Goal: Task Accomplishment & Management: Complete application form

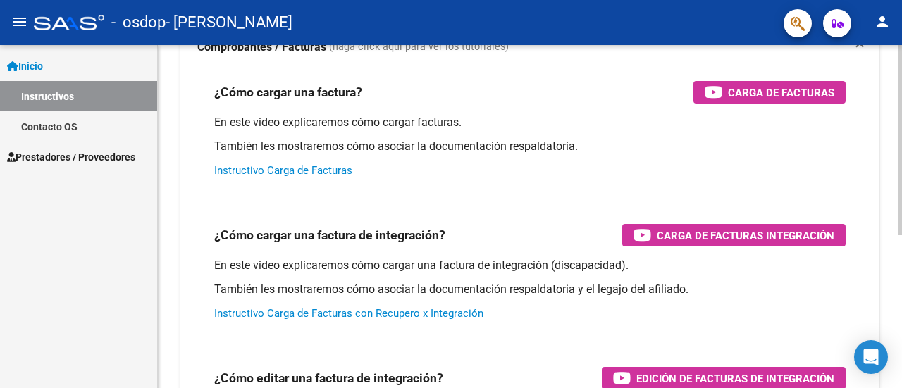
scroll to position [134, 0]
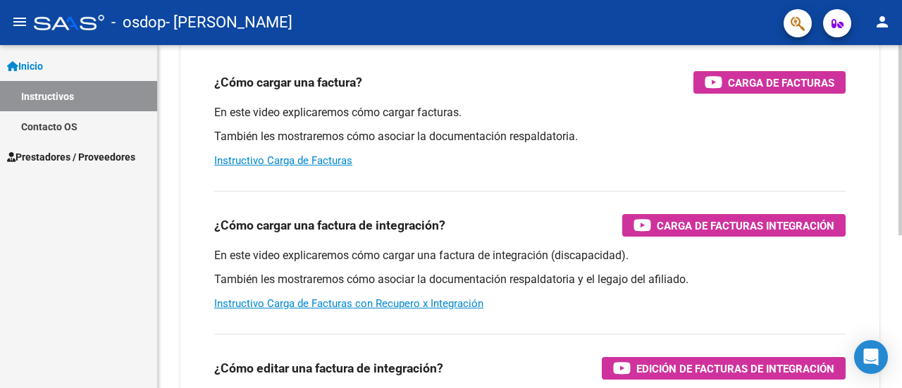
click at [902, 166] on div at bounding box center [901, 215] width 4 height 190
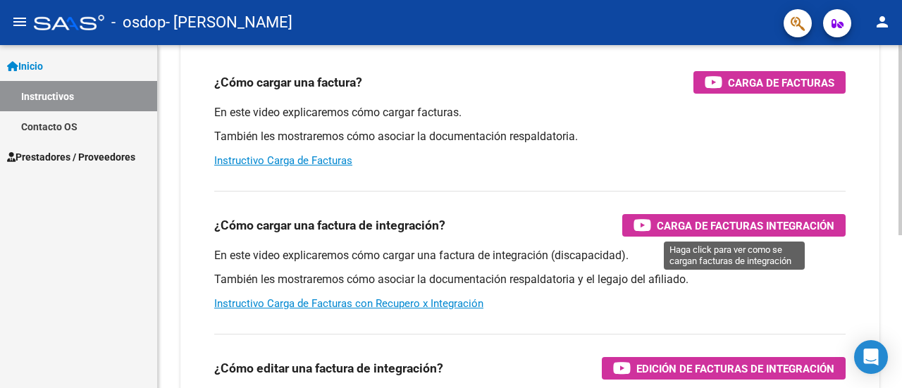
click at [765, 217] on span "Carga de Facturas Integración" at bounding box center [746, 226] width 178 height 18
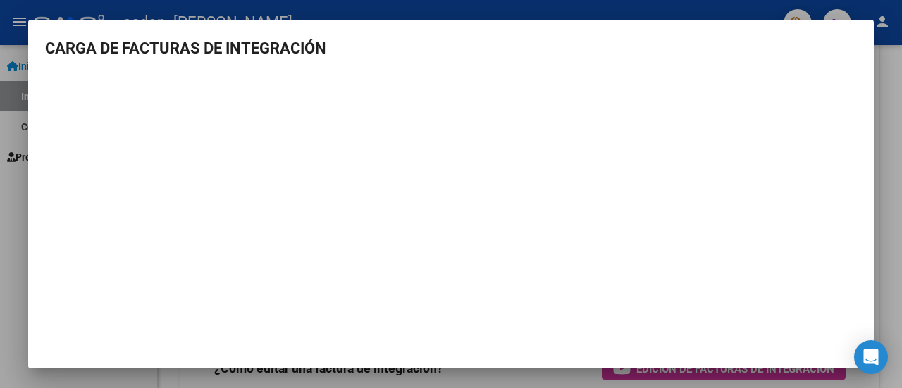
click at [877, 191] on div at bounding box center [451, 194] width 902 height 388
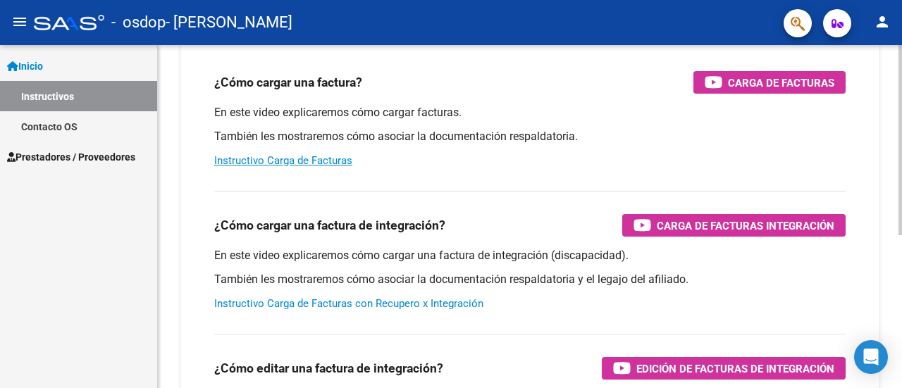
click at [400, 303] on link "Instructivo Carga de Facturas con Recupero x Integración" at bounding box center [348, 303] width 269 height 13
click at [54, 66] on link "Inicio" at bounding box center [78, 66] width 157 height 30
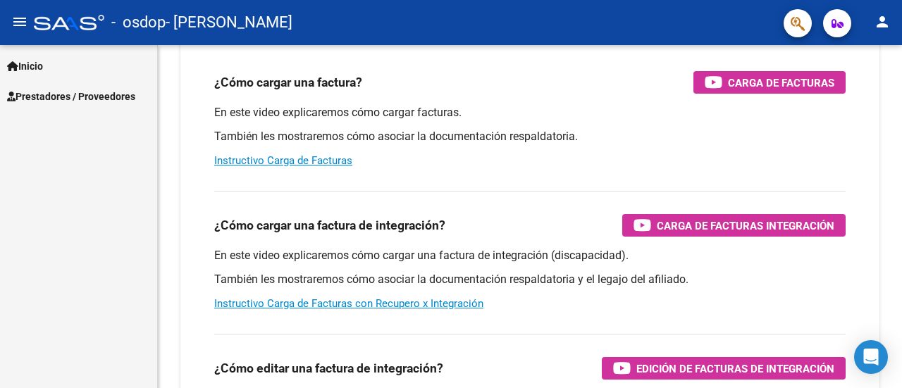
click at [63, 97] on span "Prestadores / Proveedores" at bounding box center [71, 97] width 128 height 16
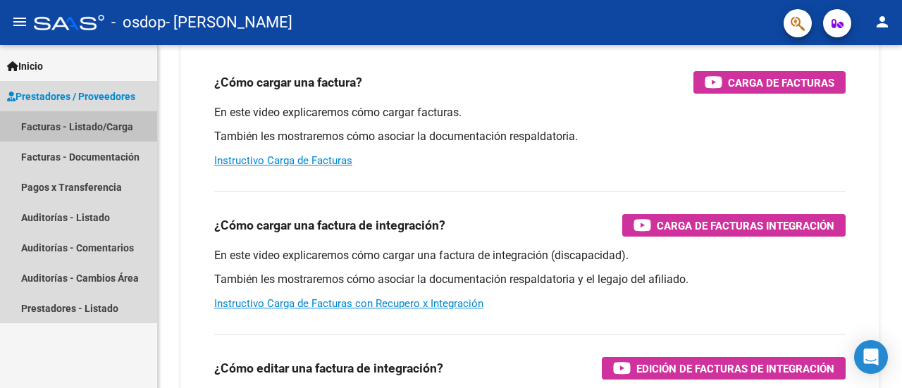
click at [75, 136] on link "Facturas - Listado/Carga" at bounding box center [78, 126] width 157 height 30
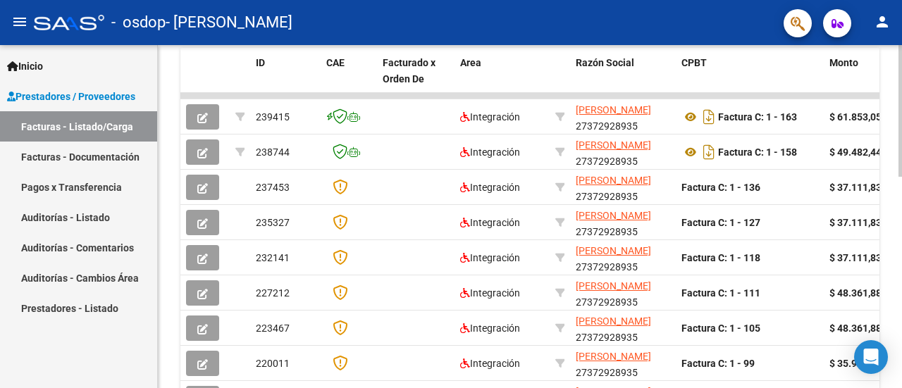
scroll to position [386, 0]
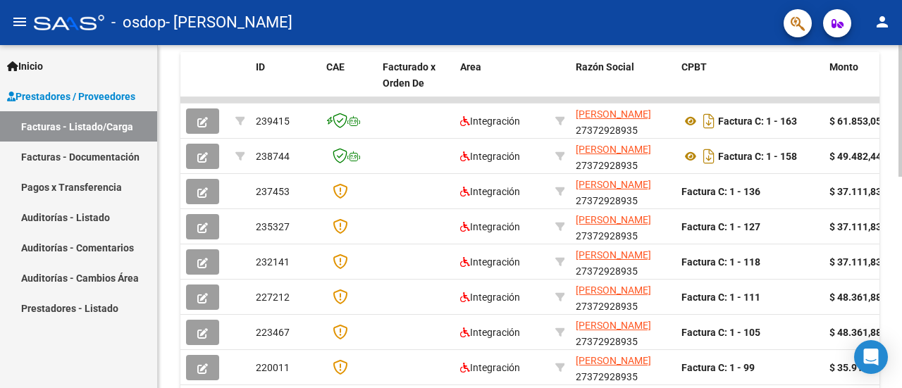
click at [901, 222] on div at bounding box center [901, 263] width 4 height 132
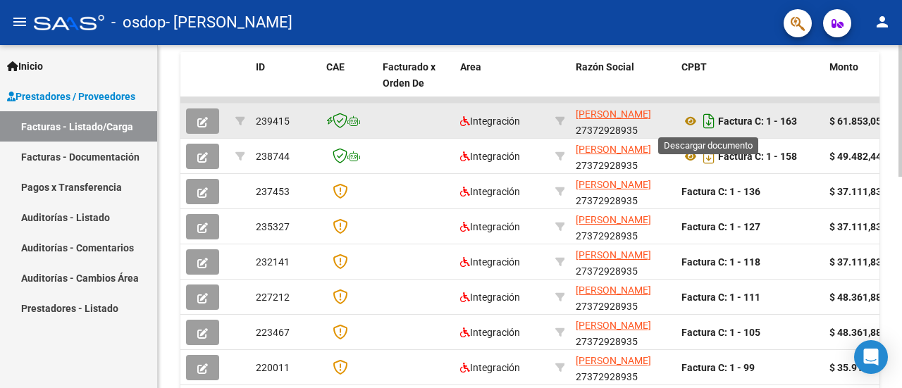
click at [710, 118] on icon "Descargar documento" at bounding box center [709, 121] width 18 height 23
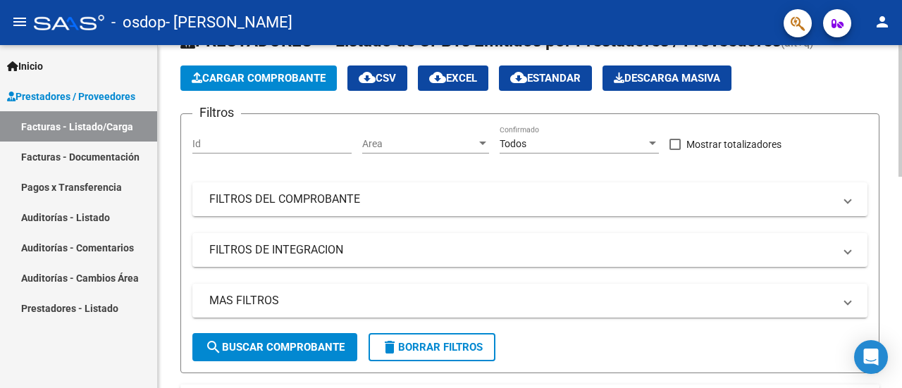
scroll to position [48, 0]
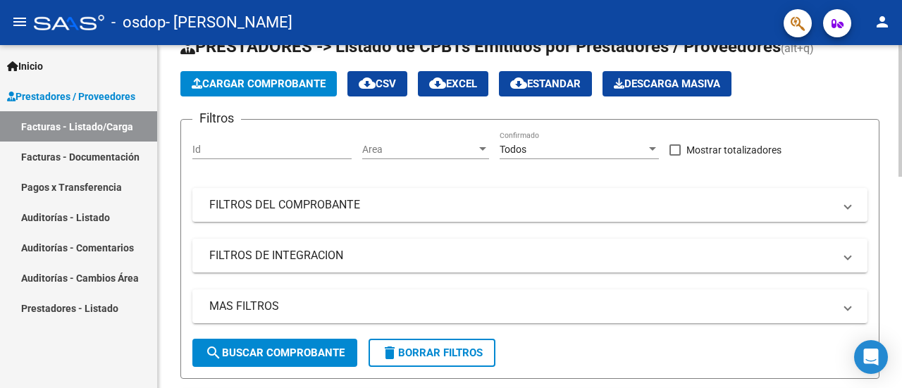
click at [902, 82] on div at bounding box center [901, 130] width 4 height 132
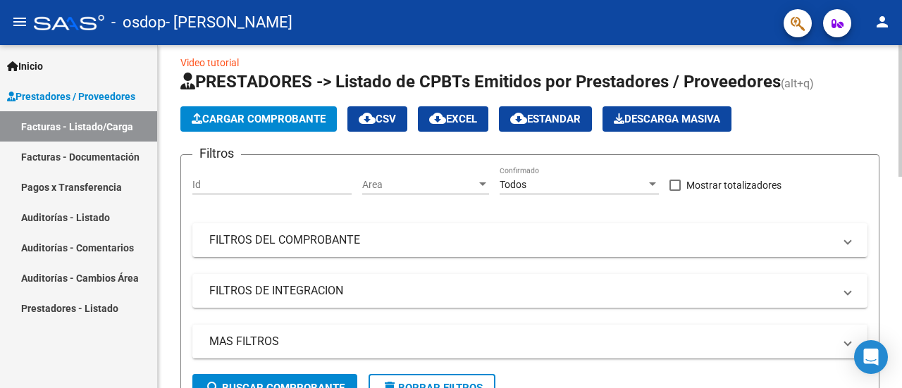
scroll to position [0, 0]
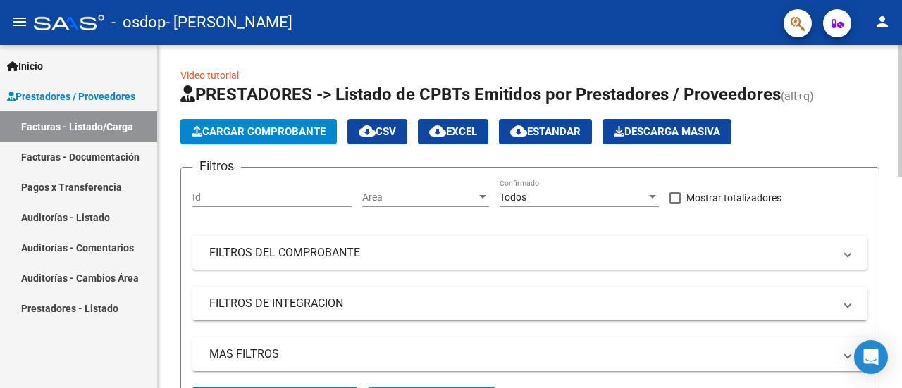
click at [902, 71] on div at bounding box center [901, 111] width 4 height 132
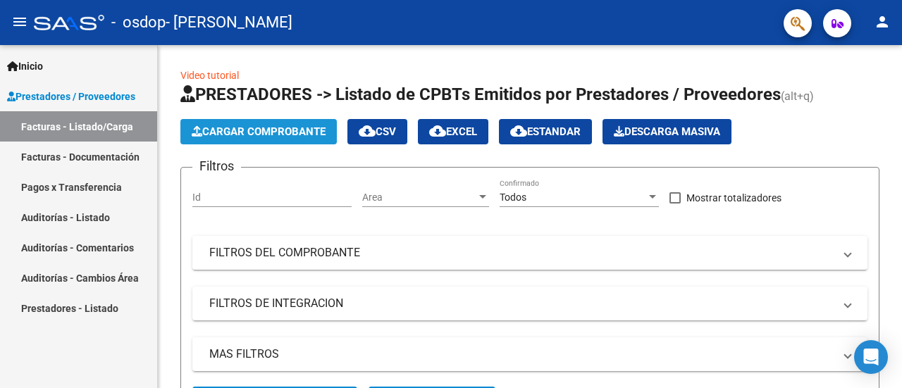
click at [237, 137] on button "Cargar Comprobante" at bounding box center [258, 131] width 156 height 25
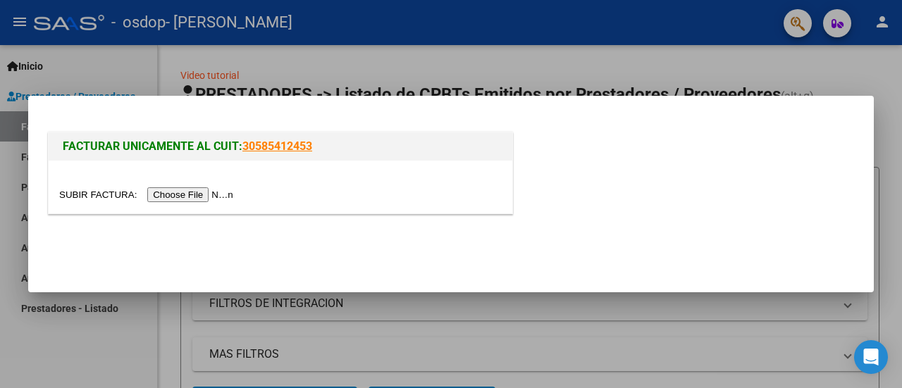
click at [230, 197] on input "file" at bounding box center [148, 194] width 178 height 15
click at [172, 192] on input "file" at bounding box center [148, 194] width 178 height 15
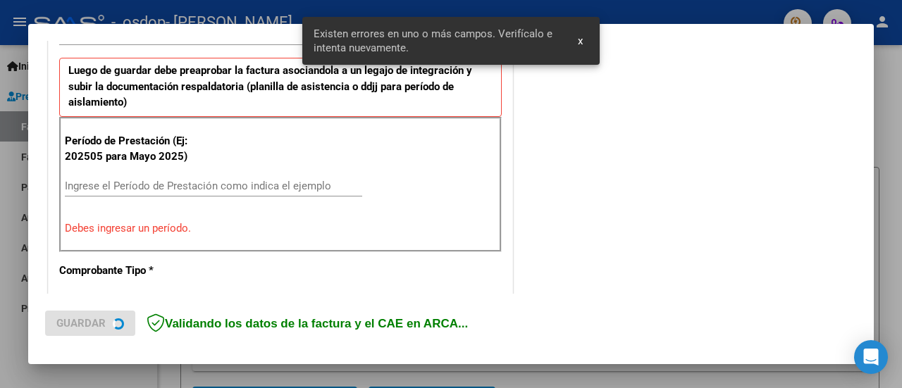
scroll to position [378, 0]
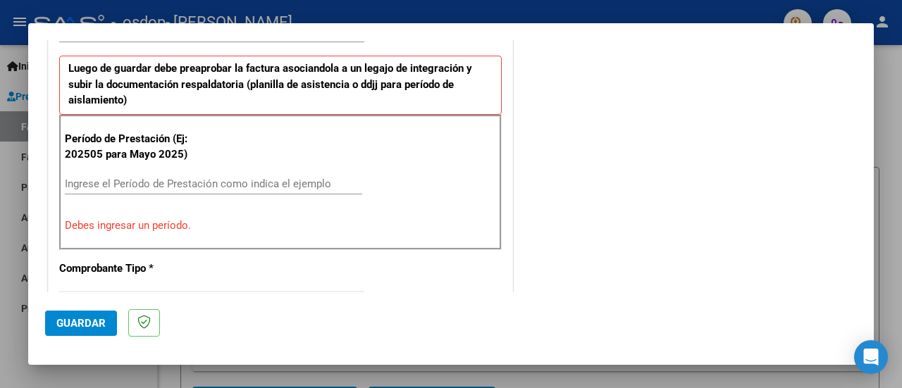
click at [106, 185] on input "Ingrese el Período de Prestación como indica el ejemplo" at bounding box center [213, 184] width 297 height 13
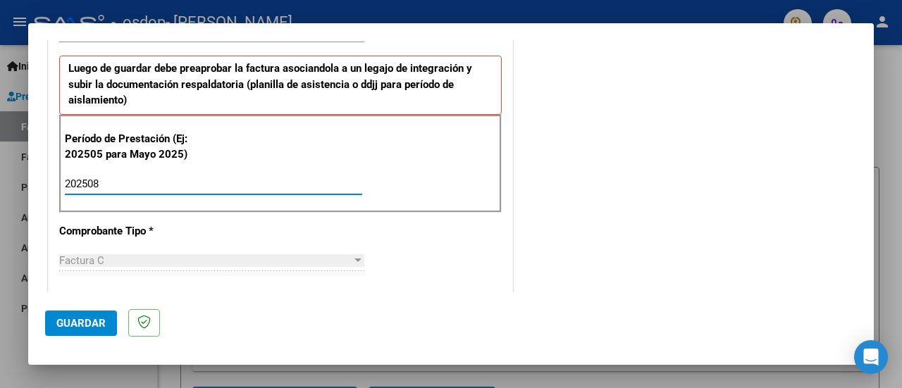
type input "202508"
click at [88, 319] on span "Guardar" at bounding box center [80, 323] width 49 height 13
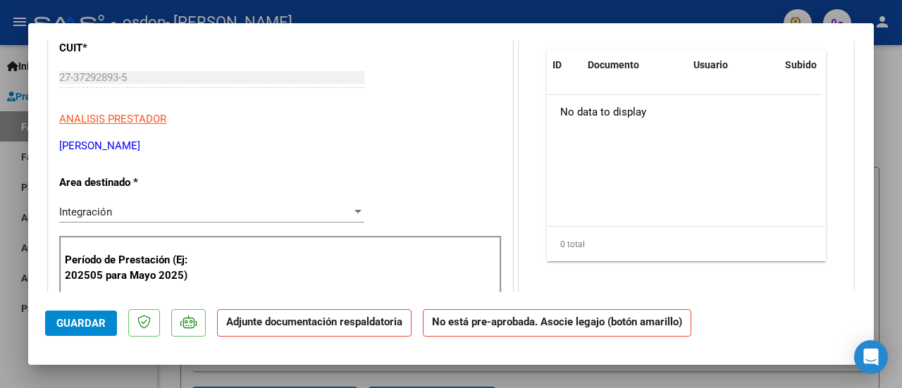
scroll to position [226, 0]
click at [356, 215] on div at bounding box center [358, 211] width 13 height 11
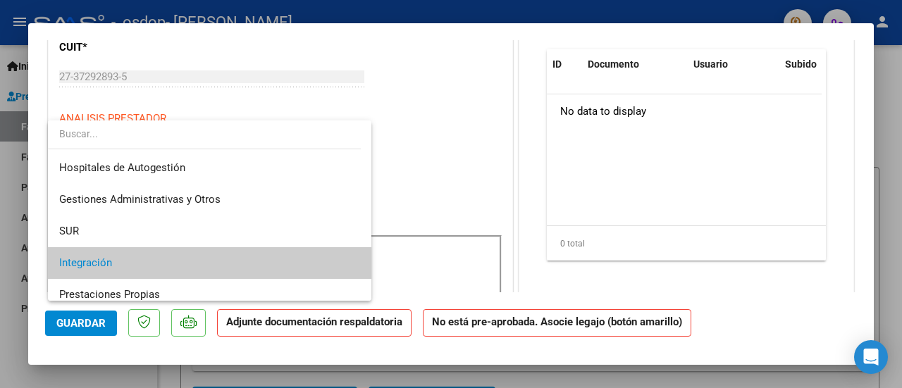
scroll to position [52, 0]
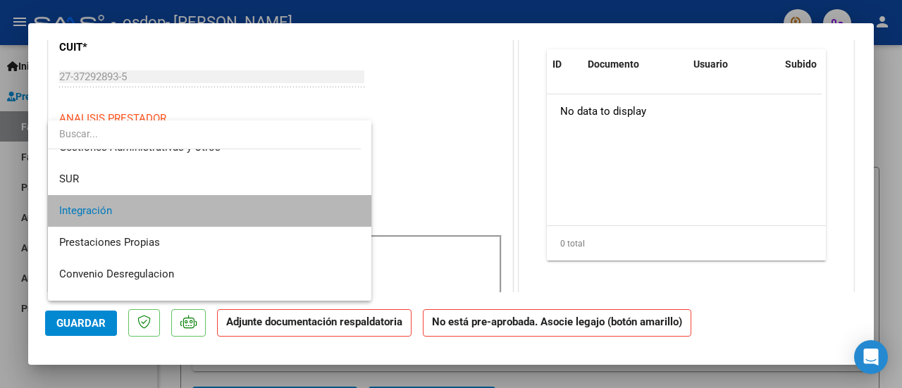
click at [305, 211] on span "Integración" at bounding box center [210, 211] width 302 height 32
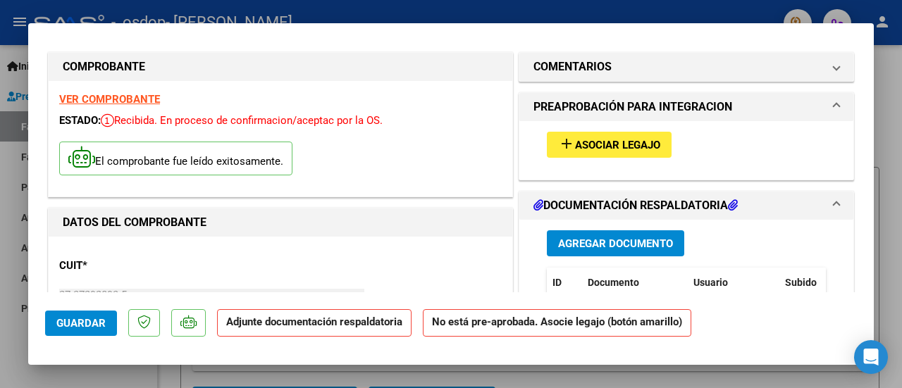
scroll to position [0, 0]
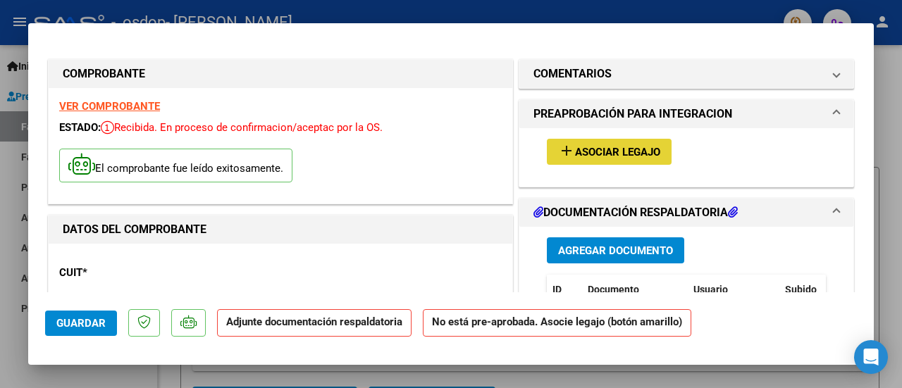
click at [642, 150] on span "Asociar Legajo" at bounding box center [617, 152] width 85 height 13
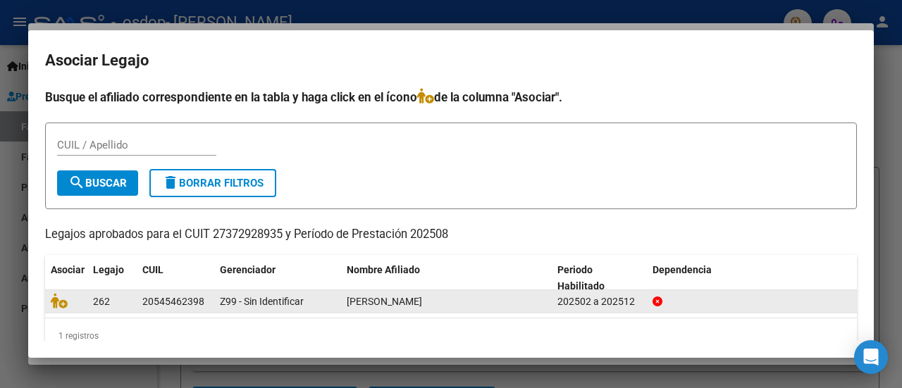
click at [392, 304] on span "[PERSON_NAME]" at bounding box center [384, 301] width 75 height 11
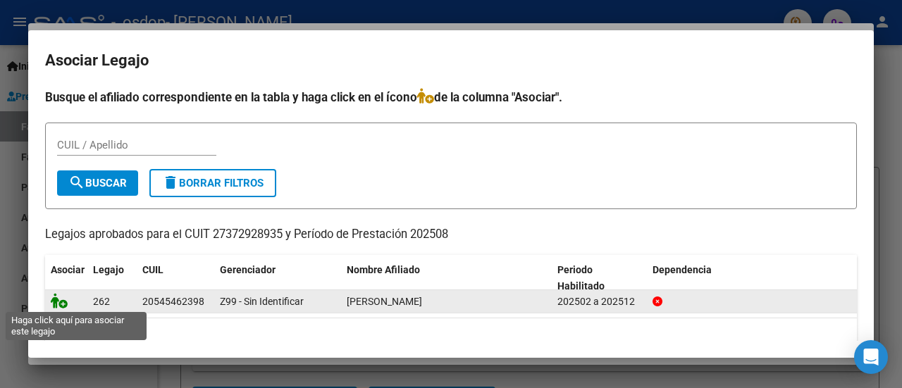
click at [55, 300] on icon at bounding box center [59, 301] width 17 height 16
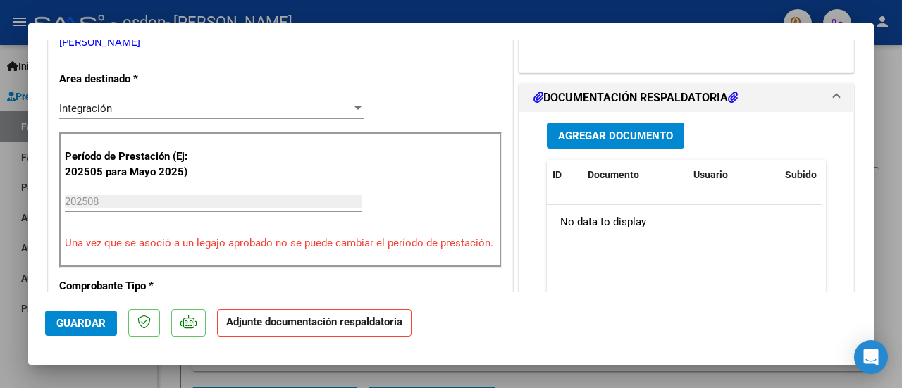
scroll to position [300, 0]
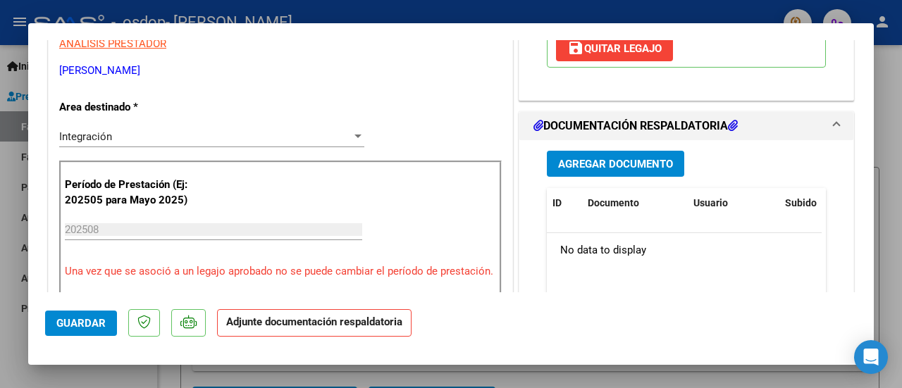
click at [627, 160] on span "Agregar Documento" at bounding box center [615, 164] width 115 height 13
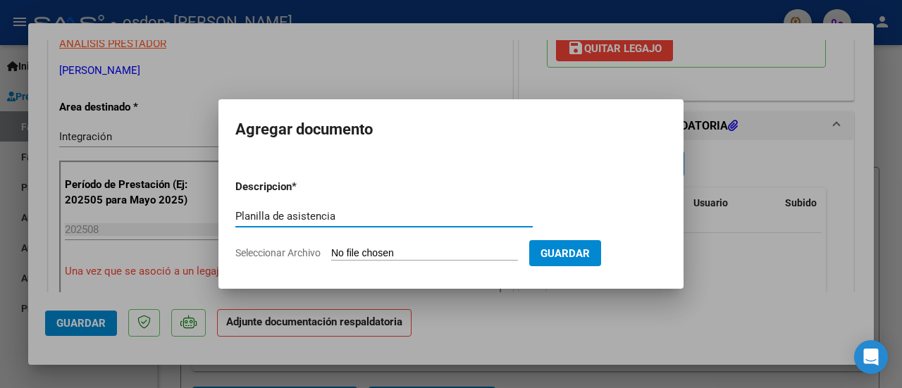
type input "Planilla de asistencia"
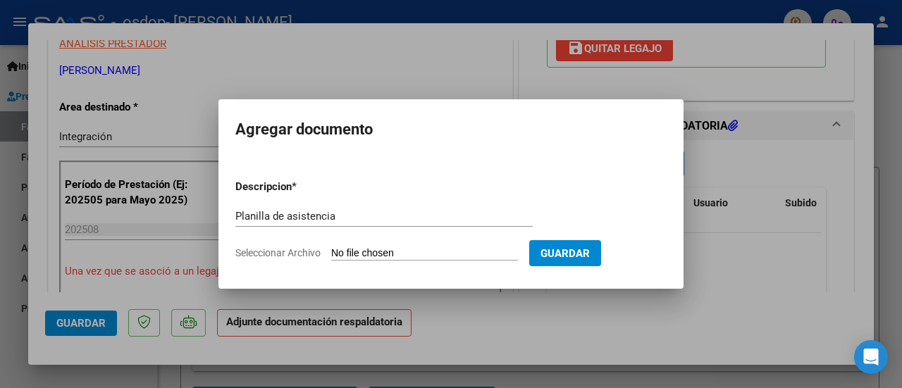
click at [367, 248] on input "Seleccionar Archivo" at bounding box center [424, 253] width 187 height 13
type input "C:\fakepath\Asistencia [PERSON_NAME] (7).jpeg"
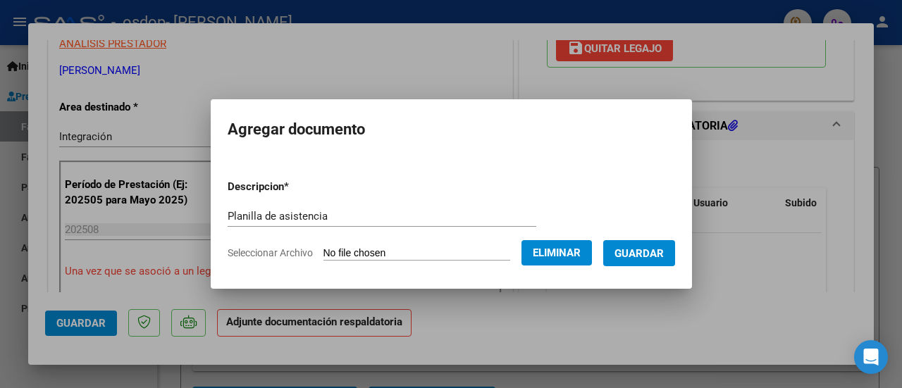
click at [664, 259] on span "Guardar" at bounding box center [639, 253] width 49 height 13
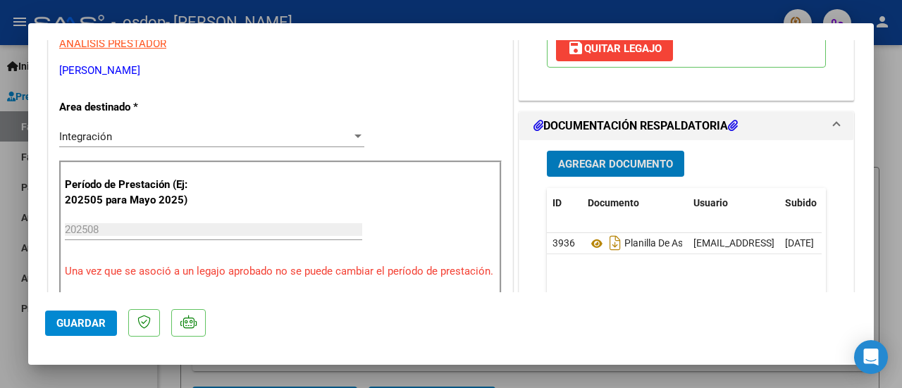
click at [92, 319] on span "Guardar" at bounding box center [80, 323] width 49 height 13
click at [882, 142] on div at bounding box center [451, 194] width 902 height 388
type input "$ 0,00"
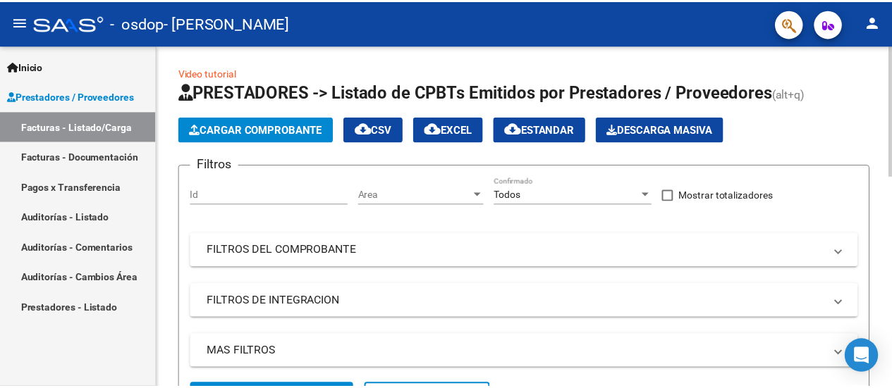
scroll to position [0, 0]
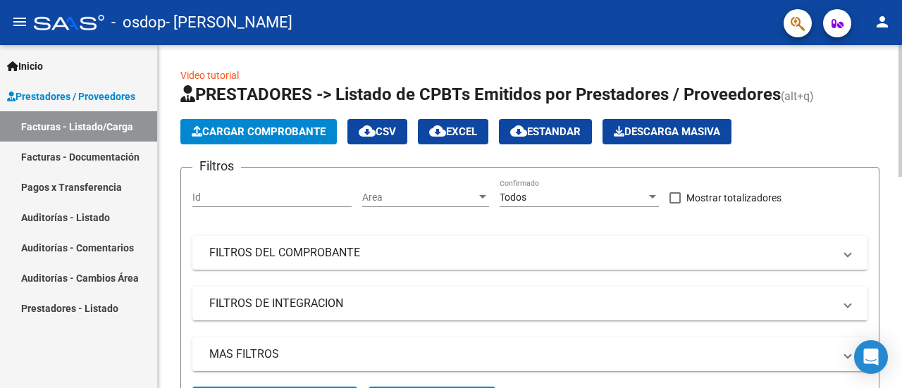
click at [887, 23] on mat-icon "person" at bounding box center [882, 21] width 17 height 17
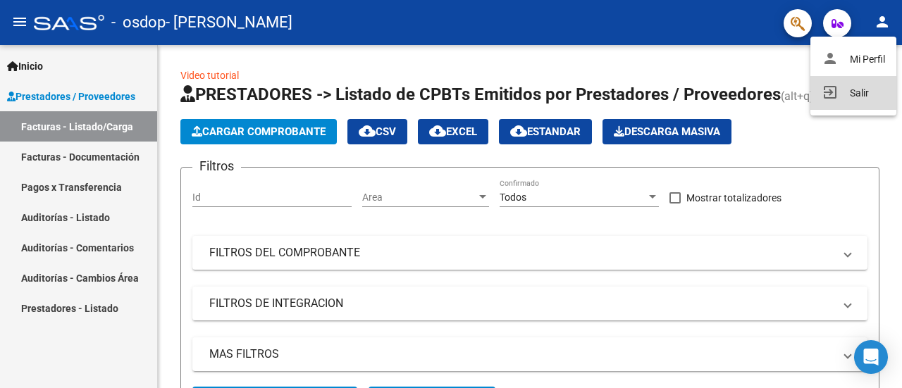
click at [860, 87] on button "exit_to_app Salir" at bounding box center [854, 93] width 86 height 34
